Goal: Contribute content: Contribute content

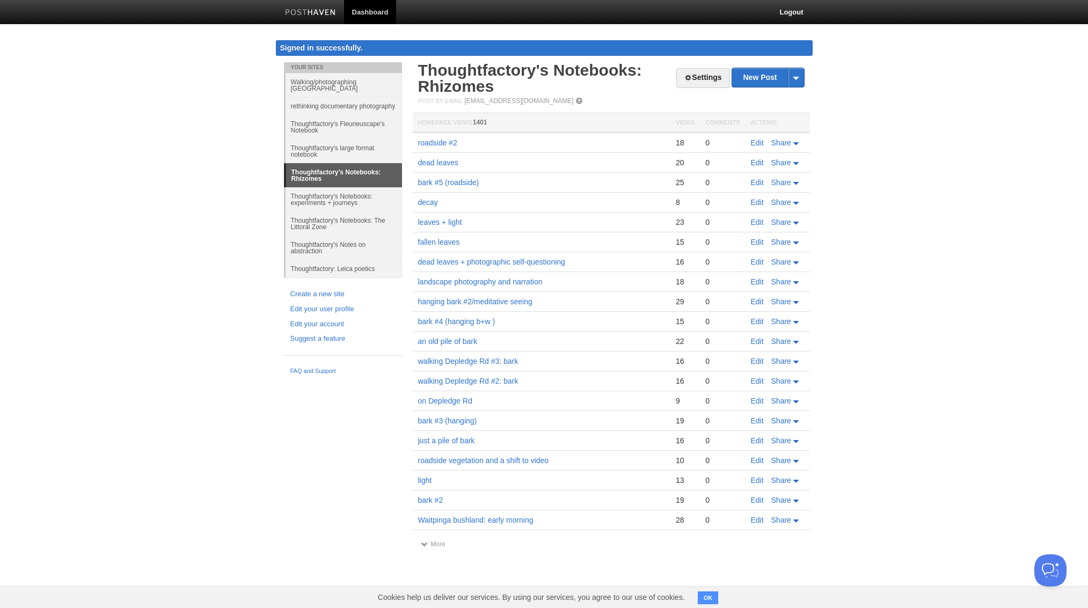
click at [311, 246] on link "Thoughtfactory's Notes on abstraction" at bounding box center [343, 248] width 116 height 24
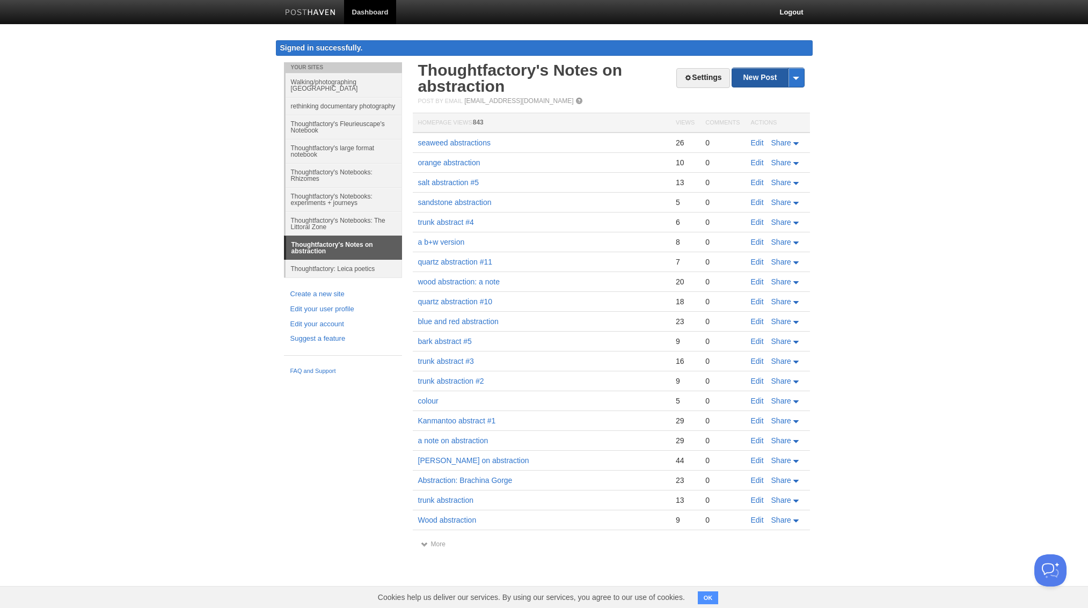
click at [761, 75] on link "New Post" at bounding box center [767, 77] width 71 height 19
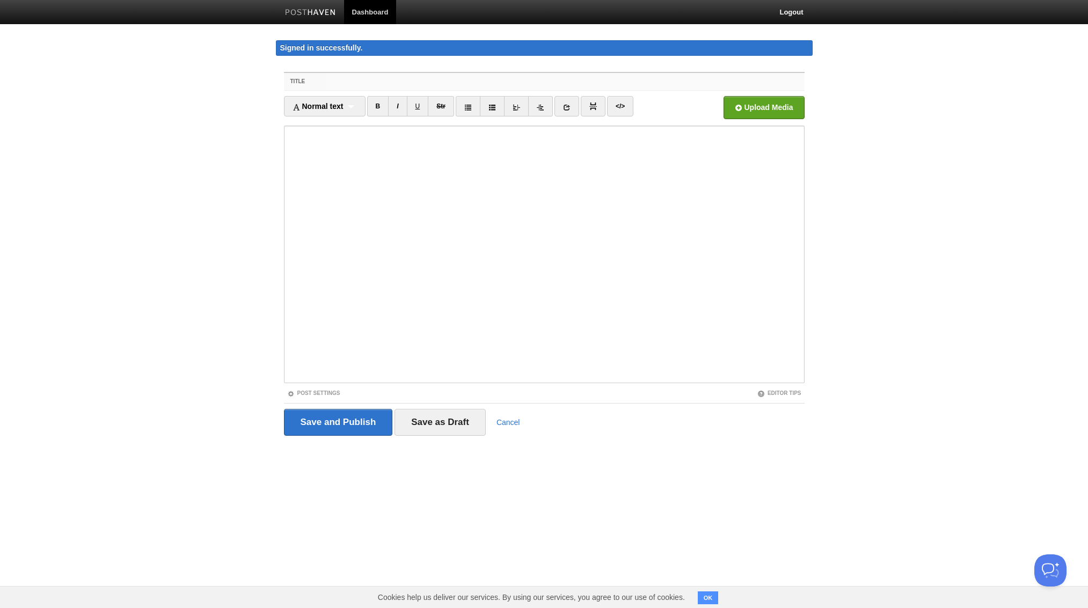
click at [331, 76] on input "Title" at bounding box center [565, 81] width 477 height 17
type input "W"
click at [346, 81] on input "woo+iron abstraction" at bounding box center [565, 81] width 477 height 17
click at [356, 82] on input "wood+iron abstraction" at bounding box center [565, 81] width 477 height 17
click at [352, 81] on input "wood+ iron abstraction" at bounding box center [565, 81] width 477 height 17
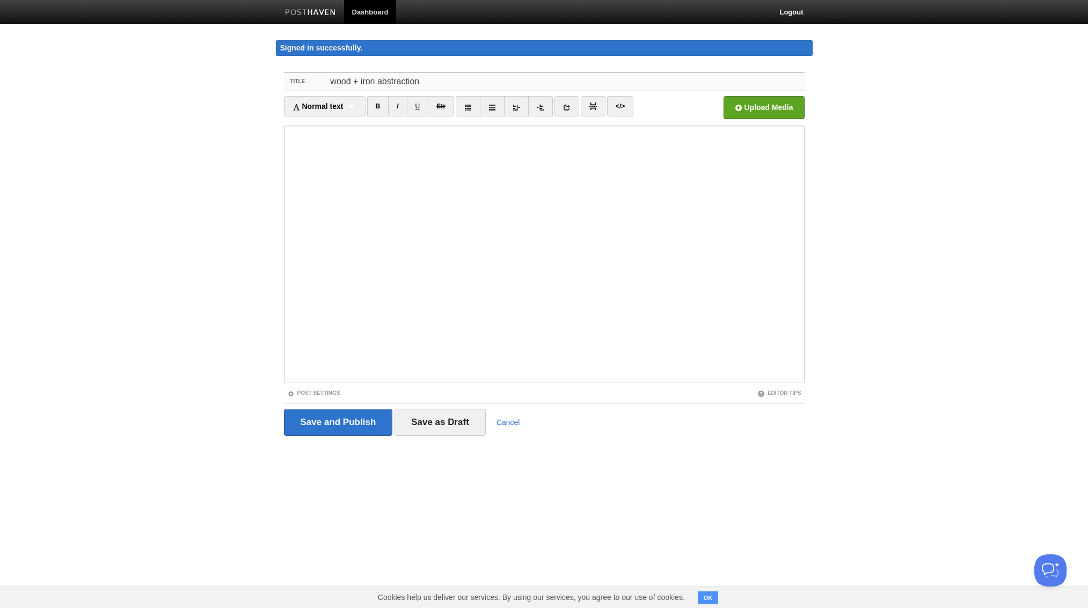
type input "wood + iron abstraction"
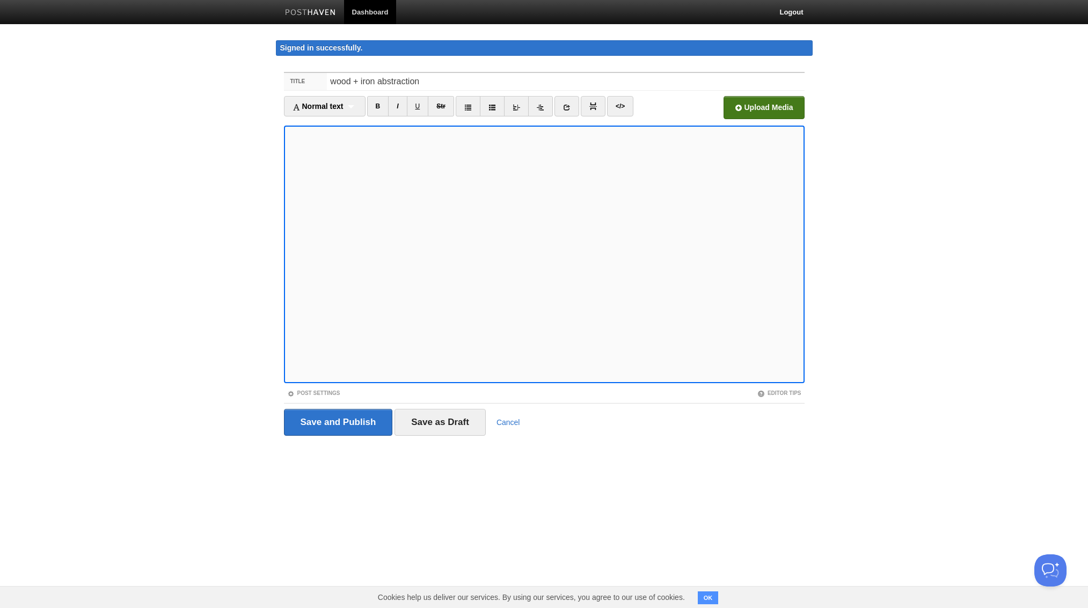
click at [746, 109] on input "file" at bounding box center [439, 110] width 812 height 55
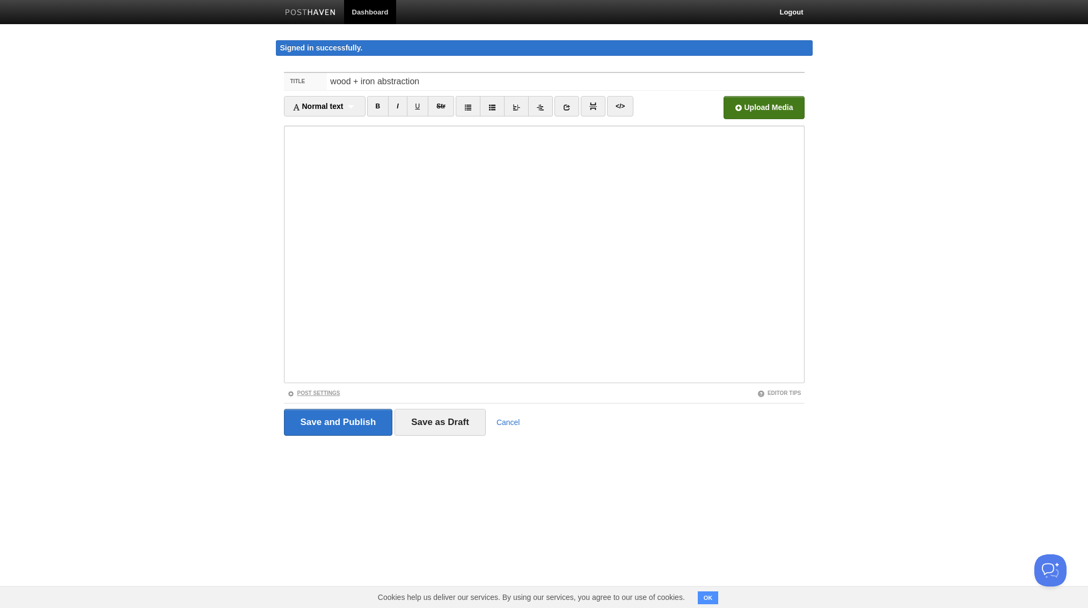
click at [333, 393] on link "Post Settings" at bounding box center [313, 393] width 53 height 6
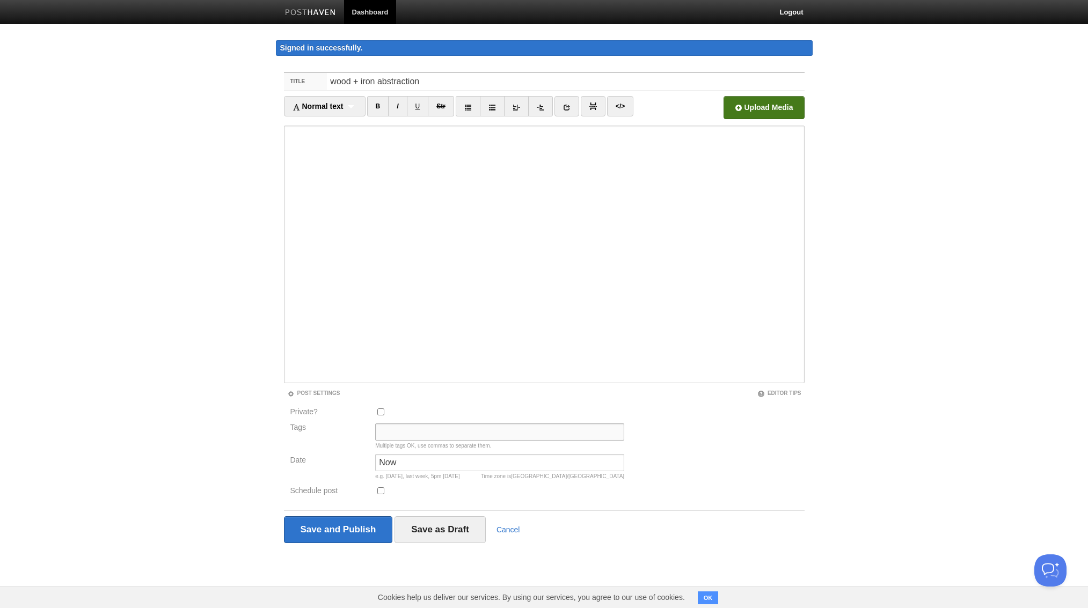
click at [384, 429] on input "Tags" at bounding box center [499, 431] width 249 height 17
click at [381, 430] on input "wood" at bounding box center [499, 431] width 249 height 17
click at [460, 431] on input "[PERSON_NAME] Harbor, wood" at bounding box center [499, 431] width 249 height 17
type input "[PERSON_NAME] Harbor, wood +iron, Sony NEX-7"
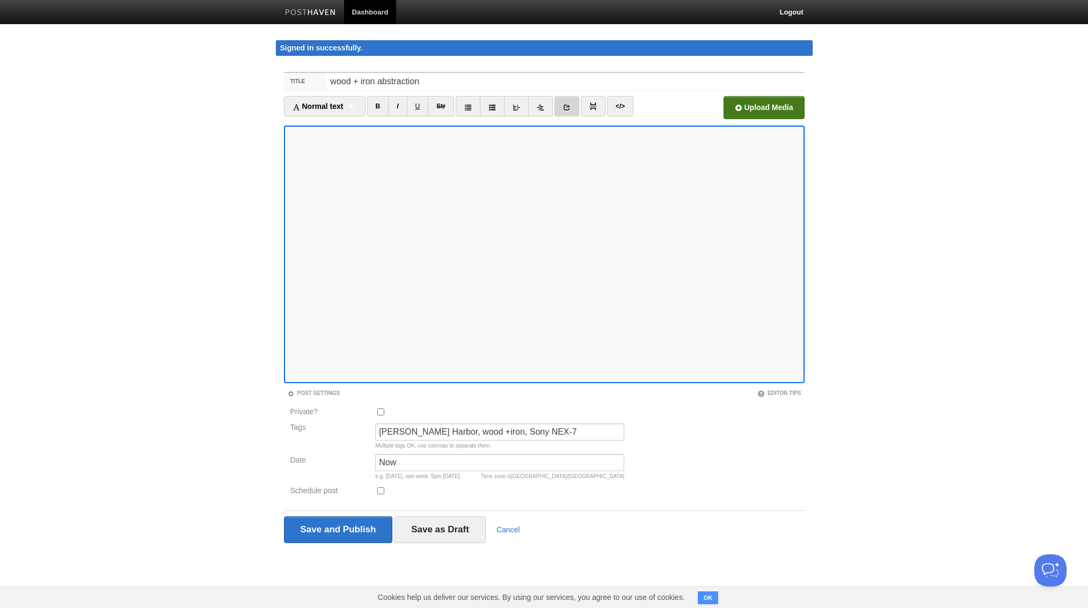
click at [567, 105] on icon at bounding box center [567, 108] width 8 height 8
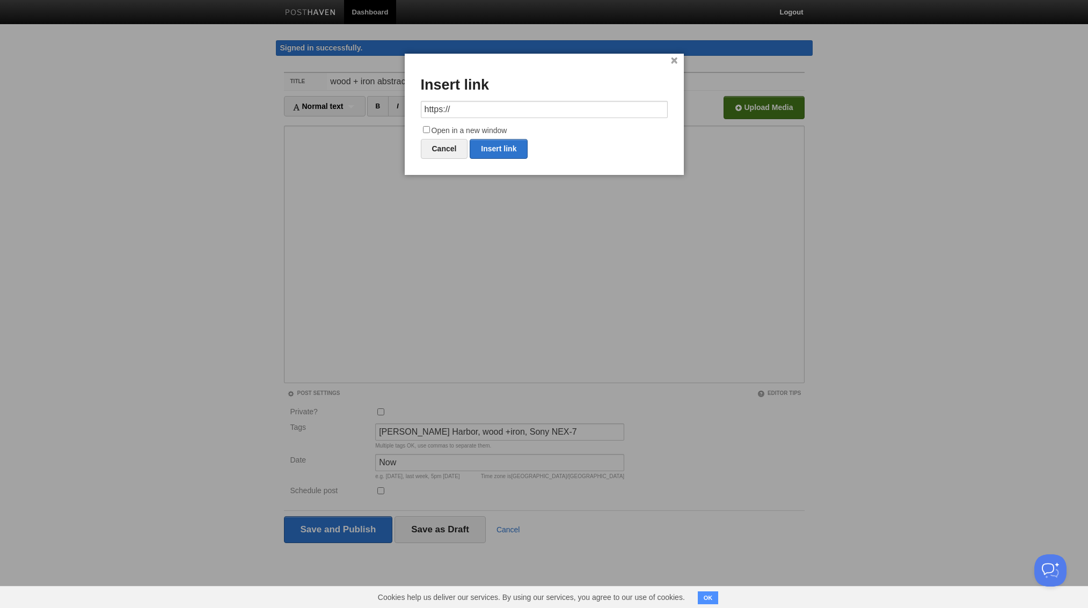
click at [457, 109] on input "https://" at bounding box center [544, 109] width 247 height 17
drag, startPoint x: 455, startPoint y: 108, endPoint x: 416, endPoint y: 108, distance: 38.1
click at [416, 108] on div "× Insert link https:// Open in a new window Cancel Insert link" at bounding box center [544, 114] width 279 height 121
type input "[URL][DOMAIN_NAME]"
drag, startPoint x: 424, startPoint y: 127, endPoint x: 501, endPoint y: 150, distance: 80.3
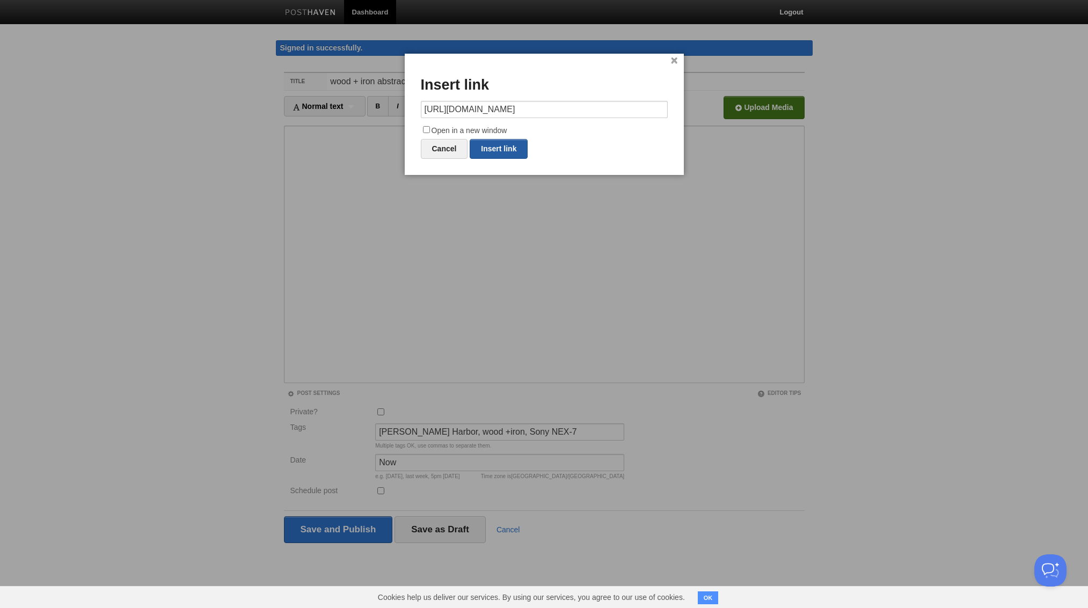
click at [427, 128] on input "Open in a new window" at bounding box center [426, 129] width 7 height 7
checkbox input "true"
click at [502, 146] on link "Insert link" at bounding box center [499, 149] width 58 height 20
type input "https://"
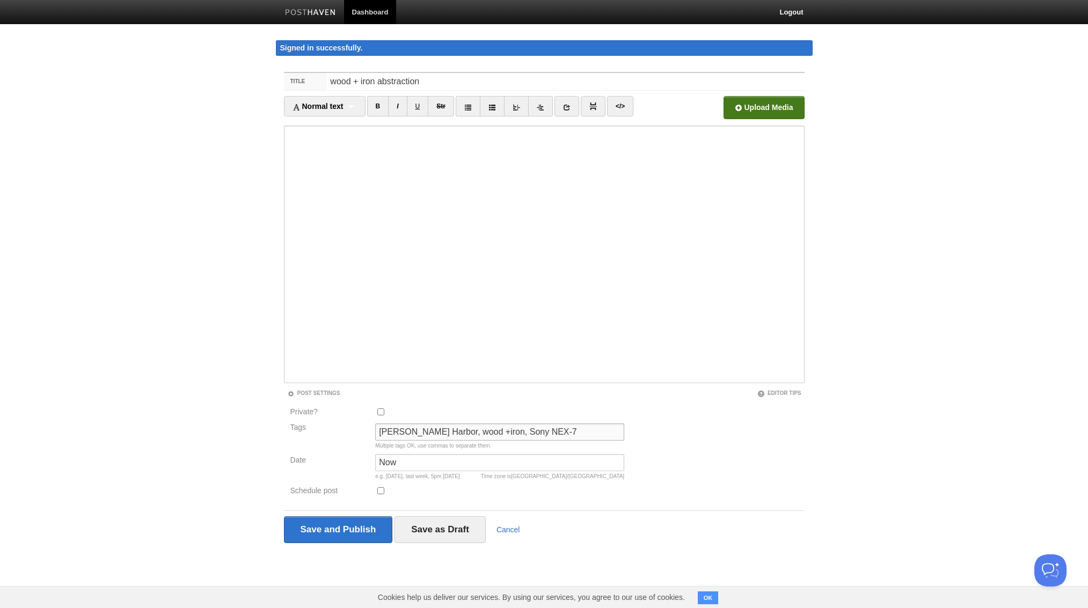
click at [460, 431] on input "[PERSON_NAME] Harbor, wood +iron, Sony NEX-7" at bounding box center [499, 431] width 249 height 17
type input "[PERSON_NAME] Harbor, wood + iron, Sony NEX-7"
click at [336, 529] on input "Save and Publish" at bounding box center [338, 529] width 109 height 27
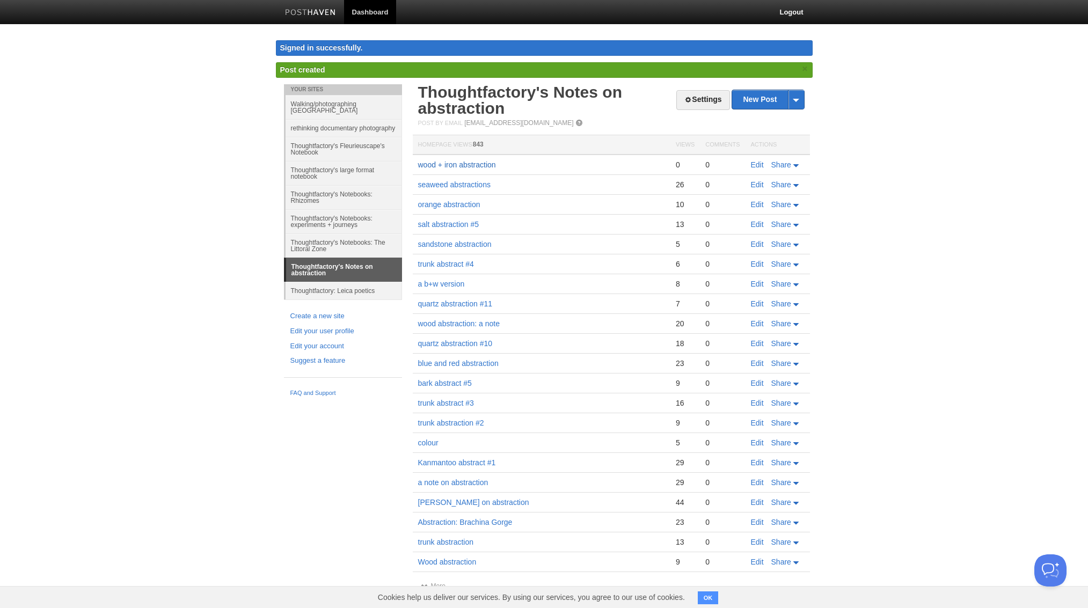
click at [469, 165] on link "wood + iron abstraction" at bounding box center [457, 164] width 78 height 9
